Goal: Task Accomplishment & Management: Complete application form

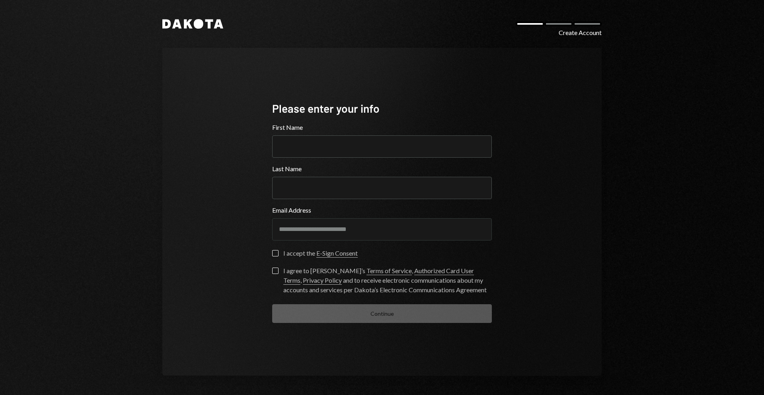
click at [274, 251] on button "I accept the E-Sign Consent" at bounding box center [275, 253] width 6 height 6
click at [276, 272] on button "I agree to Dakota’s Terms of Service , Authorized Card User Terms , Privacy Pol…" at bounding box center [275, 270] width 6 height 6
click at [294, 148] on input "First Name" at bounding box center [382, 146] width 220 height 22
type input "**********"
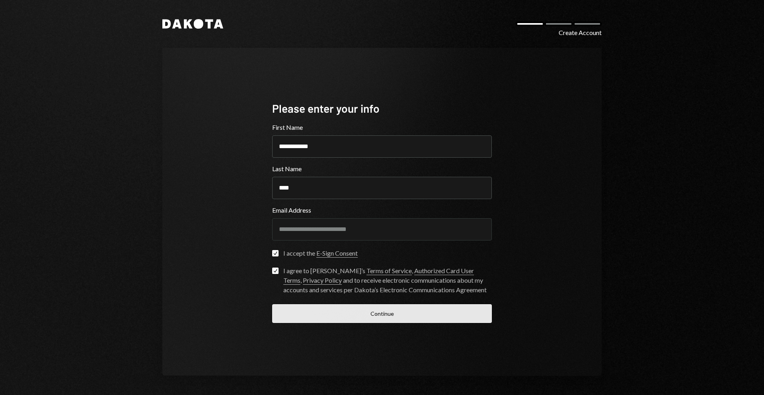
type input "****"
click at [376, 307] on button "Continue" at bounding box center [382, 313] width 220 height 19
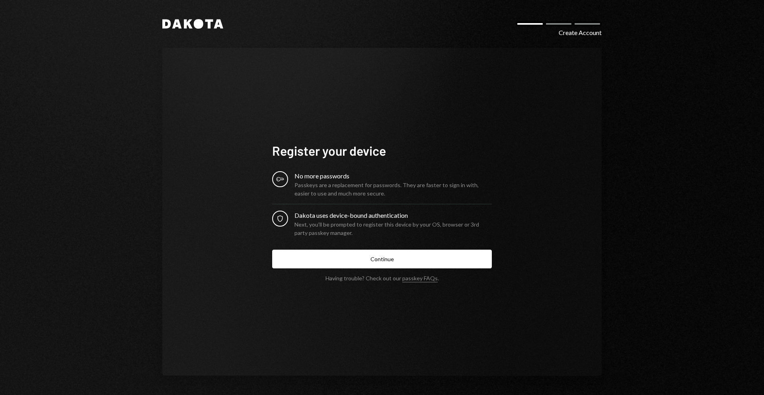
click at [286, 185] on div "Key No more passwords Passkeys are a replacement for passwords. They are faster…" at bounding box center [382, 184] width 220 height 26
click at [358, 264] on button "Continue" at bounding box center [382, 258] width 220 height 19
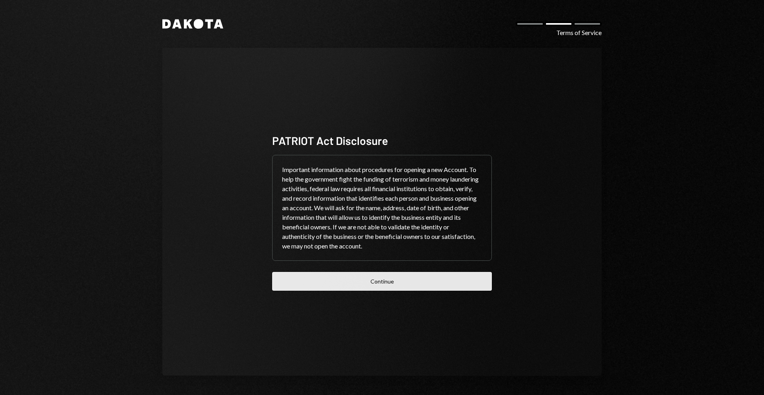
click at [395, 280] on button "Continue" at bounding box center [382, 281] width 220 height 19
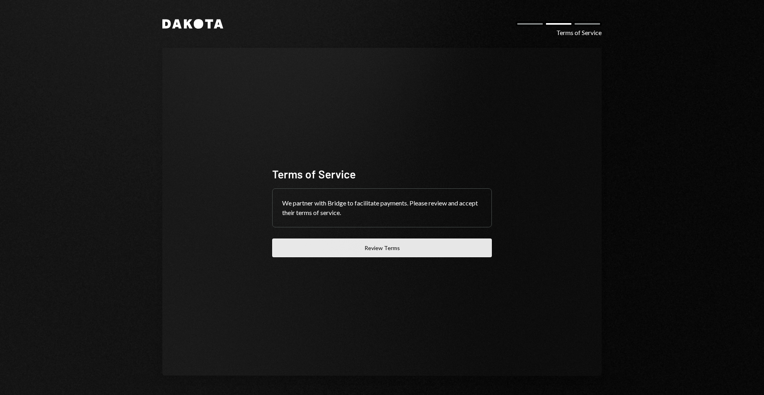
click at [377, 250] on button "Review Terms" at bounding box center [382, 247] width 220 height 19
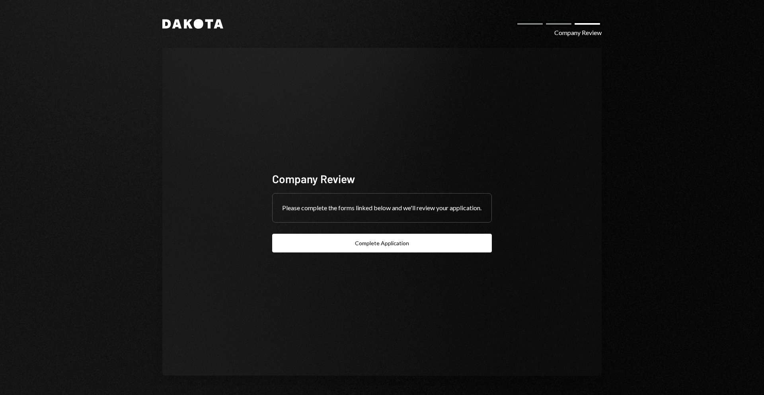
click at [377, 251] on button "Complete Application" at bounding box center [382, 242] width 220 height 19
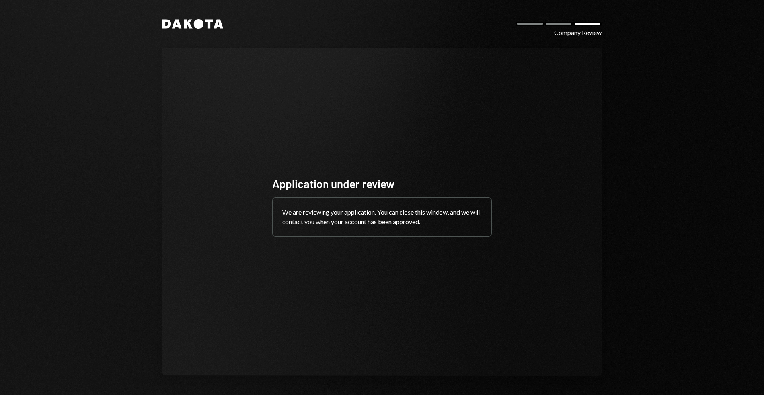
click at [224, 29] on div "Dakota Company Review Application under review We are reviewing your applicatio…" at bounding box center [381, 197] width 477 height 395
drag, startPoint x: 211, startPoint y: 24, endPoint x: 218, endPoint y: 26, distance: 7.3
click at [212, 24] on icon "Dakota" at bounding box center [192, 24] width 61 height 10
click at [591, 30] on div "Company Review" at bounding box center [577, 33] width 47 height 10
drag, startPoint x: 191, startPoint y: 23, endPoint x: 146, endPoint y: 0, distance: 49.6
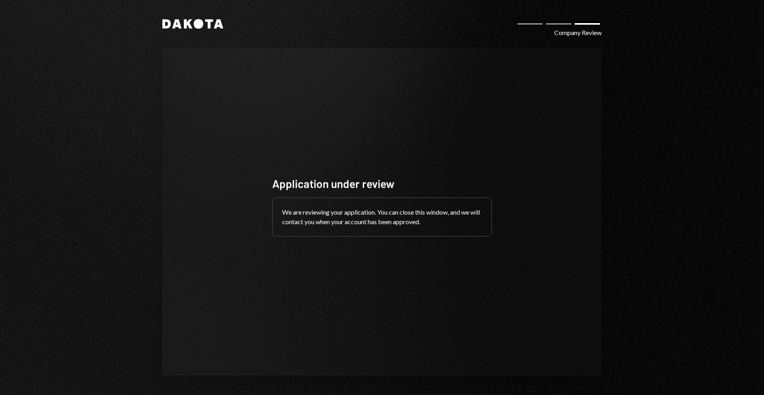
click at [190, 23] on icon "Dakota" at bounding box center [192, 24] width 61 height 10
click at [176, 25] on icon at bounding box center [177, 23] width 10 height 9
click at [177, 26] on icon at bounding box center [177, 23] width 10 height 9
click at [569, 32] on div "Company Review" at bounding box center [577, 33] width 47 height 10
drag, startPoint x: 568, startPoint y: 34, endPoint x: 545, endPoint y: 19, distance: 28.2
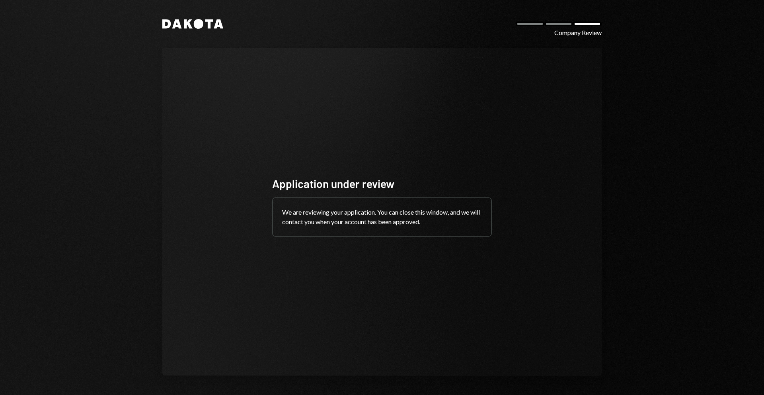
click at [568, 34] on div "Company Review" at bounding box center [577, 33] width 47 height 10
click at [541, 17] on div "Dakota Company Review Application under review We are reviewing your applicatio…" at bounding box center [381, 197] width 477 height 395
